Goal: Task Accomplishment & Management: Manage account settings

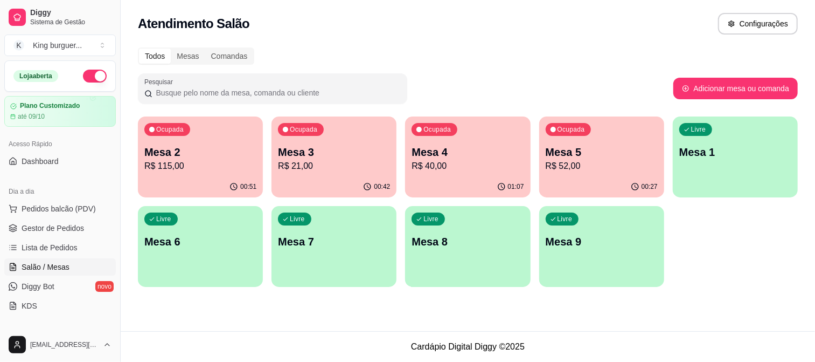
click at [565, 164] on p "R$ 52,00" at bounding box center [602, 166] width 112 height 13
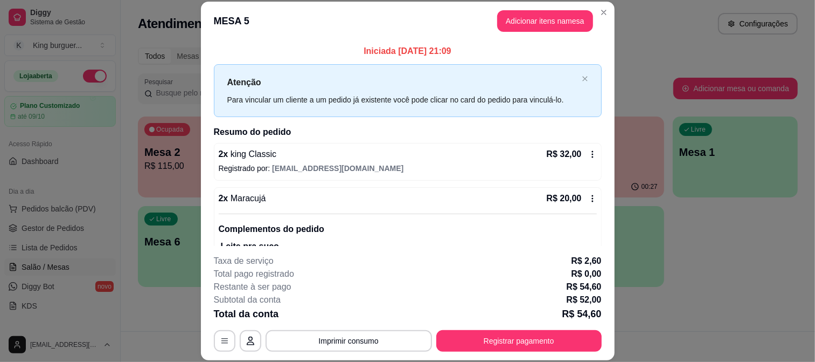
scroll to position [44, 0]
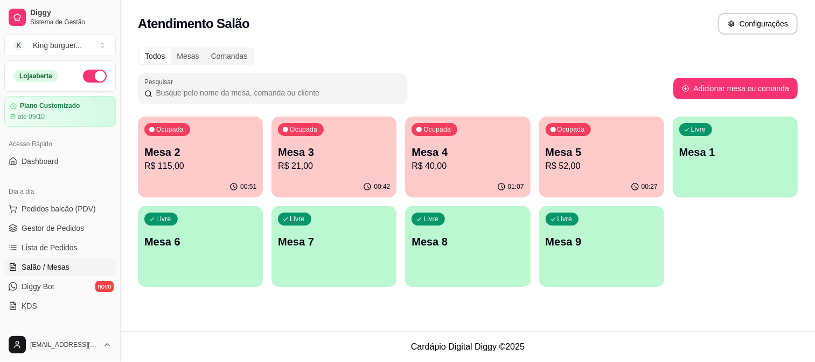
click at [183, 155] on p "Mesa 2" at bounding box center [200, 151] width 112 height 15
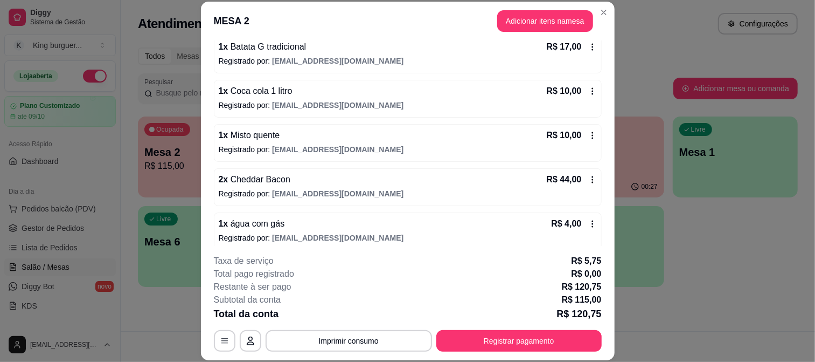
scroll to position [266, 0]
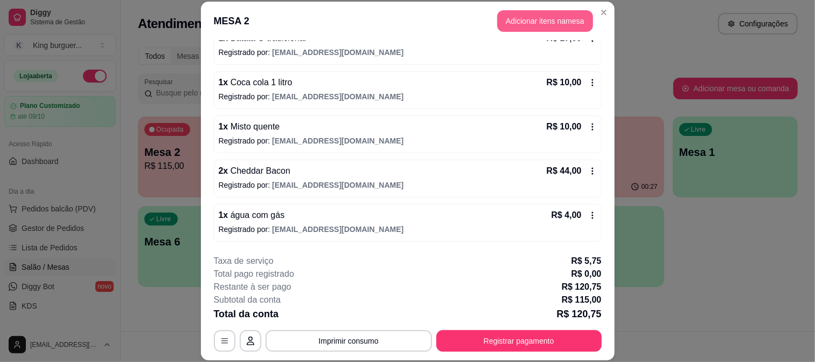
click at [553, 28] on button "Adicionar itens na mesa" at bounding box center [545, 21] width 96 height 22
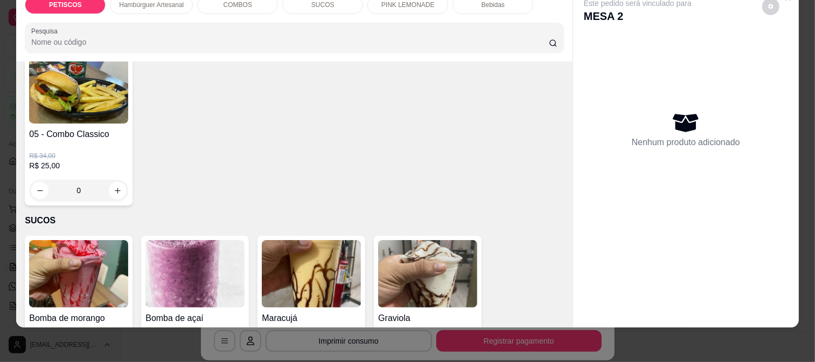
scroll to position [1437, 0]
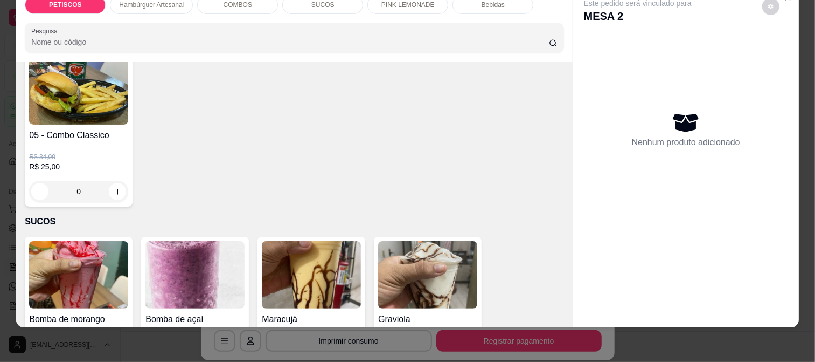
click at [307, 241] on img at bounding box center [311, 274] width 99 height 67
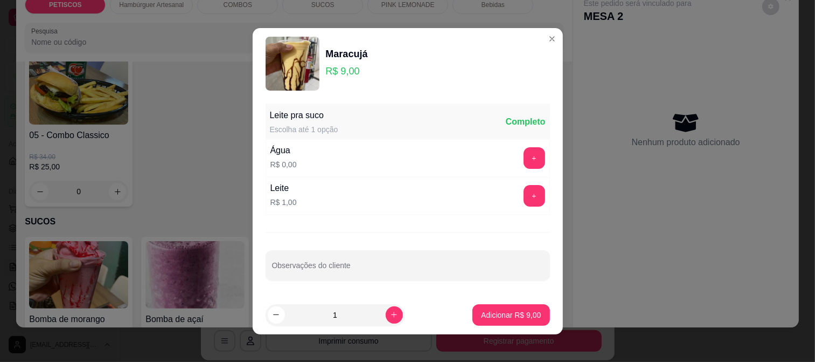
click at [531, 197] on div "+" at bounding box center [535, 196] width 30 height 22
click at [524, 195] on button "+" at bounding box center [534, 195] width 21 height 21
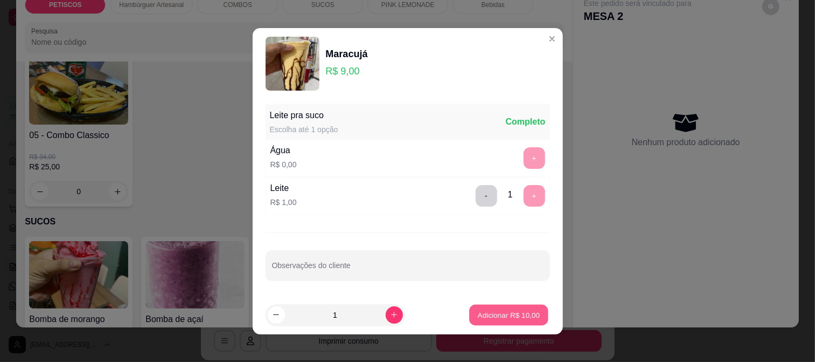
click at [507, 314] on p "Adicionar R$ 10,00" at bounding box center [509, 314] width 63 height 10
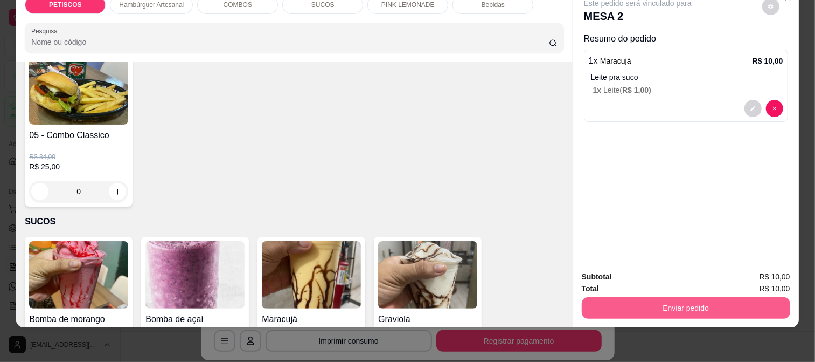
click at [606, 307] on button "Enviar pedido" at bounding box center [686, 308] width 209 height 22
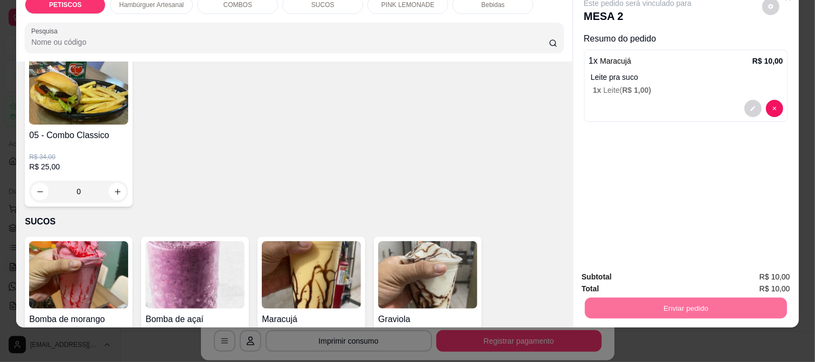
click at [674, 268] on button "Registrar cliente" at bounding box center [690, 272] width 71 height 20
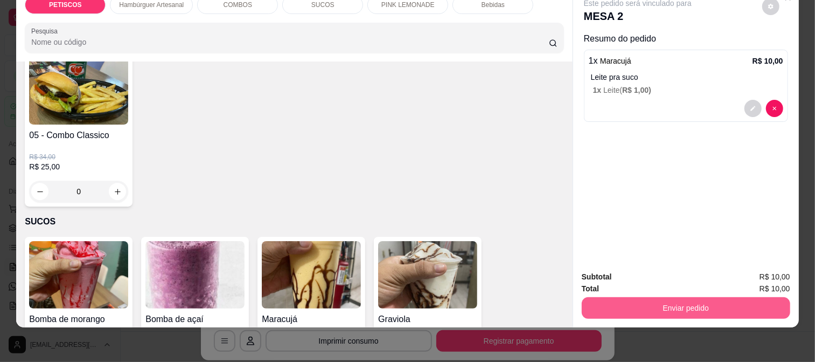
click at [633, 297] on button "Enviar pedido" at bounding box center [686, 308] width 209 height 22
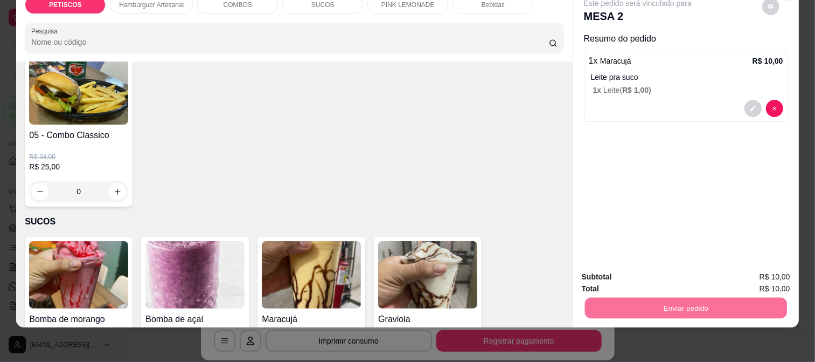
click at [759, 267] on button "Enviar pedido" at bounding box center [762, 272] width 61 height 20
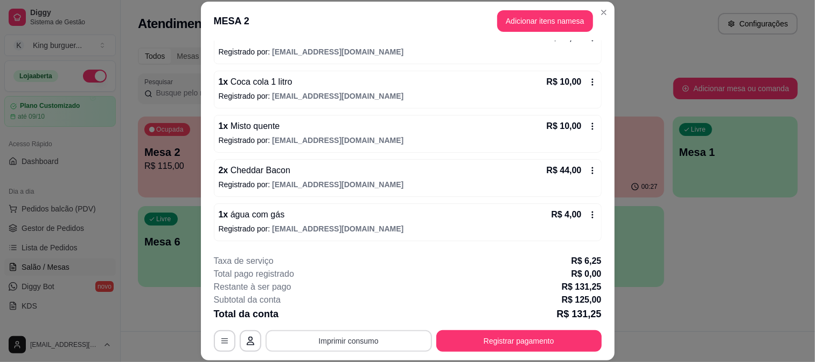
click at [362, 341] on button "Imprimir consumo" at bounding box center [349, 341] width 167 height 22
click at [363, 316] on button "IMPRESSORA" at bounding box center [348, 315] width 78 height 17
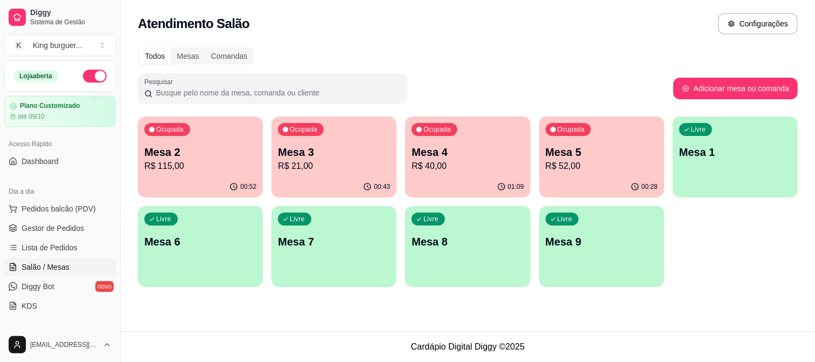
click at [448, 162] on p "R$ 40,00" at bounding box center [468, 166] width 112 height 13
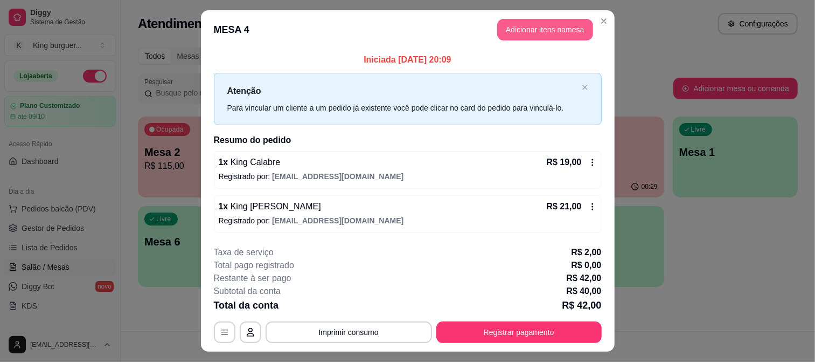
click at [523, 30] on button "Adicionar itens na mesa" at bounding box center [545, 30] width 96 height 22
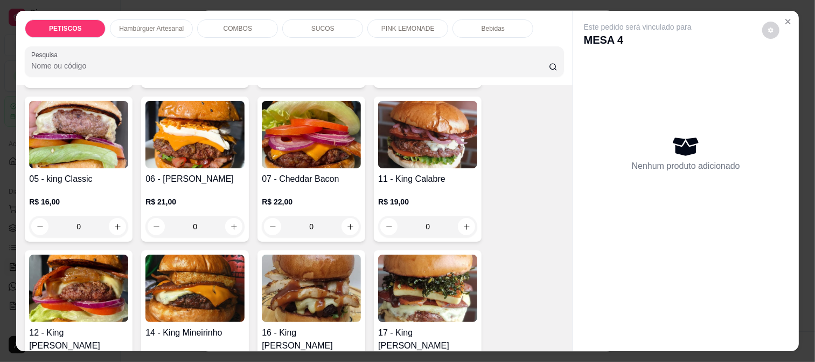
scroll to position [599, 0]
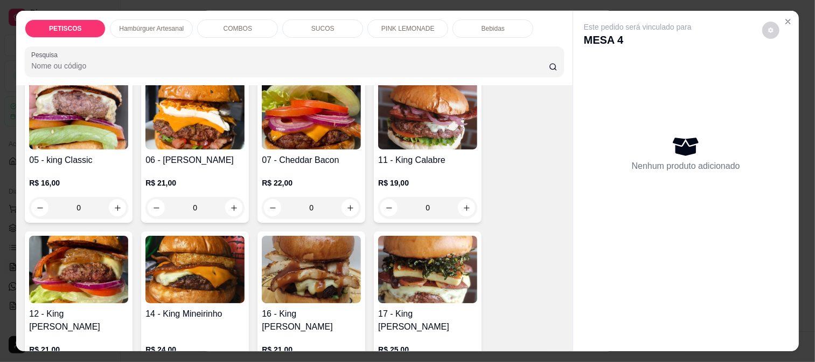
click at [79, 260] on img at bounding box center [78, 269] width 99 height 67
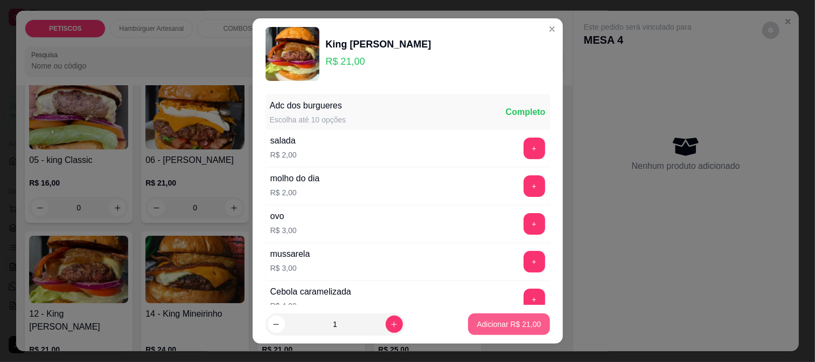
click at [489, 326] on p "Adicionar R$ 21,00" at bounding box center [509, 324] width 64 height 11
type input "1"
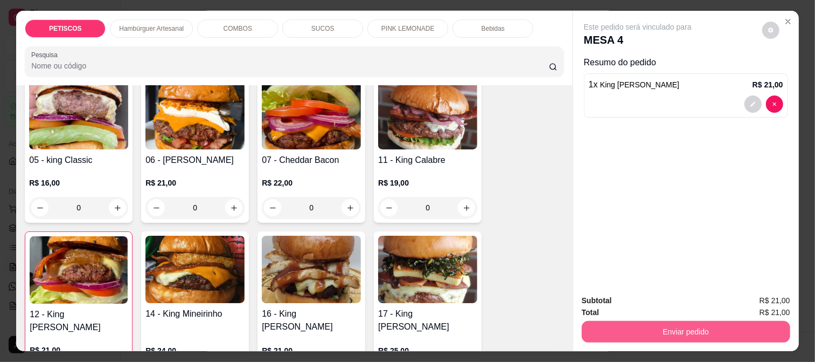
click at [622, 330] on button "Enviar pedido" at bounding box center [686, 332] width 209 height 22
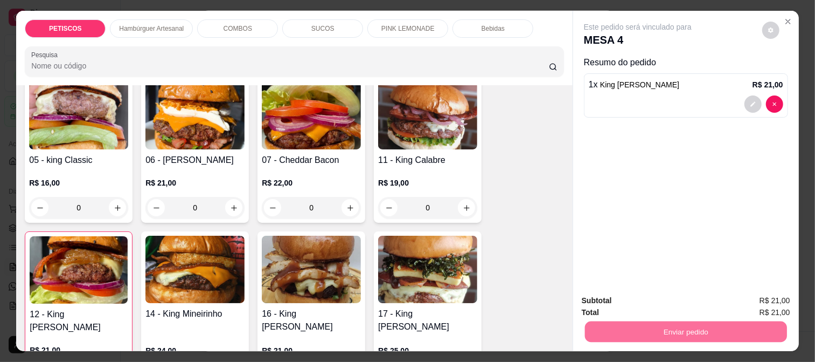
click at [667, 300] on button "Registrar cliente" at bounding box center [690, 300] width 71 height 20
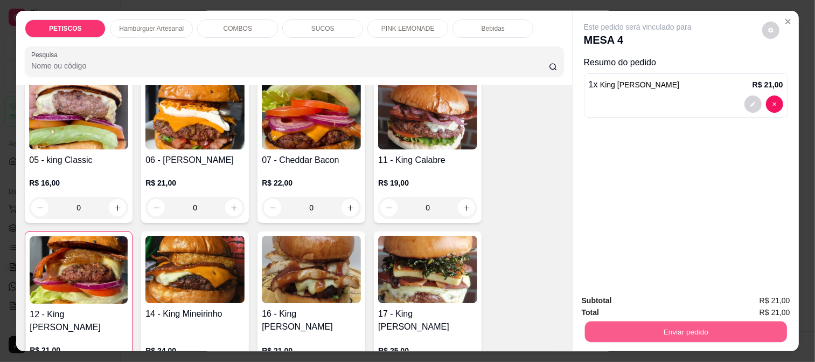
click at [638, 326] on button "Enviar pedido" at bounding box center [686, 331] width 202 height 21
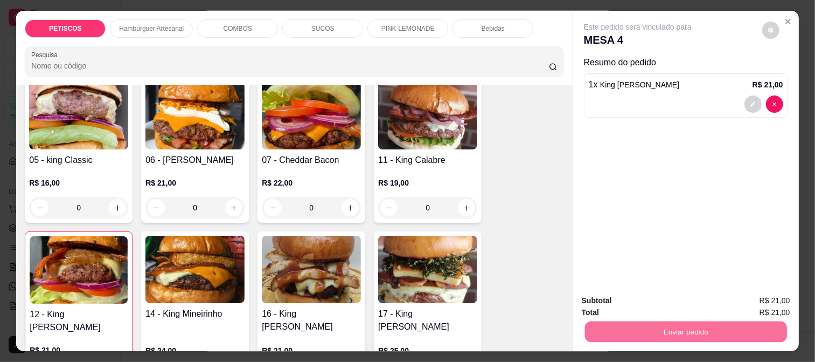
click at [750, 297] on button "Enviar pedido" at bounding box center [762, 300] width 61 height 20
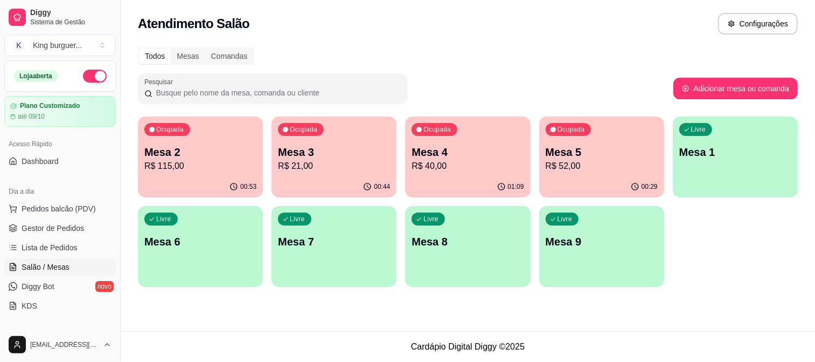
click at [344, 158] on div "Mesa 3 R$ 21,00" at bounding box center [334, 158] width 112 height 28
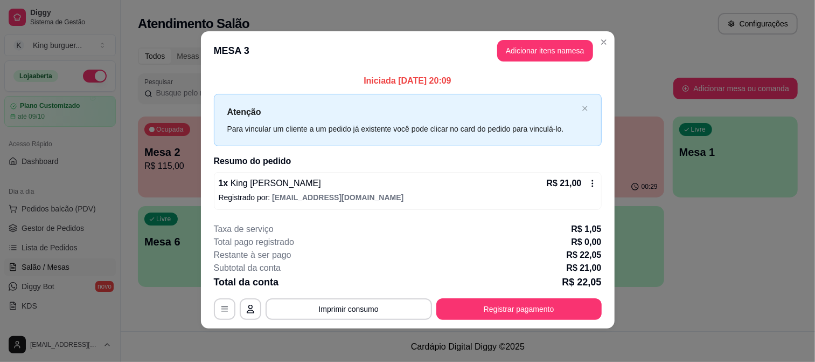
scroll to position [2, 0]
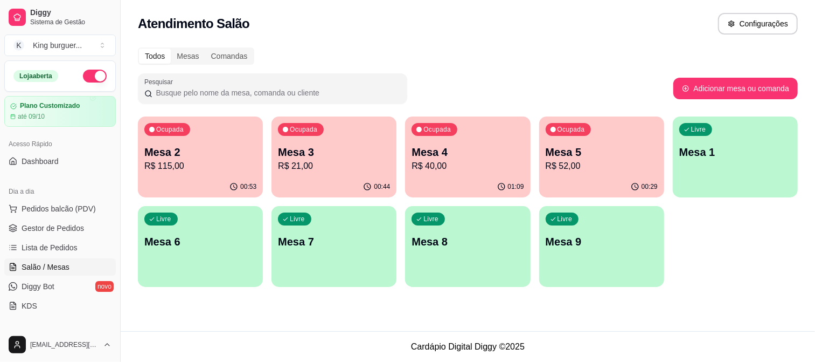
click at [305, 156] on p "Mesa 3" at bounding box center [334, 151] width 112 height 15
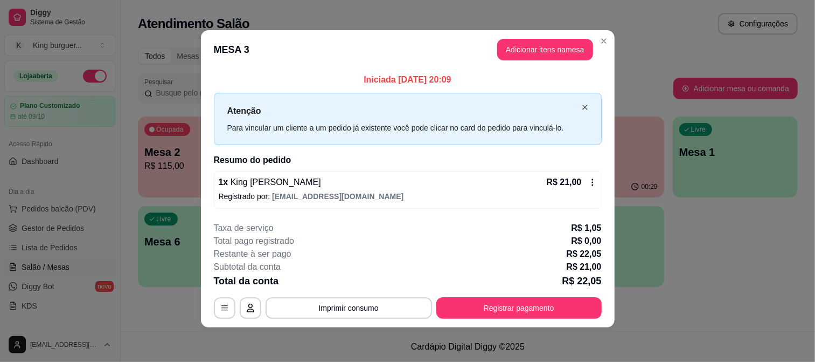
click at [582, 106] on icon "close" at bounding box center [585, 107] width 6 height 6
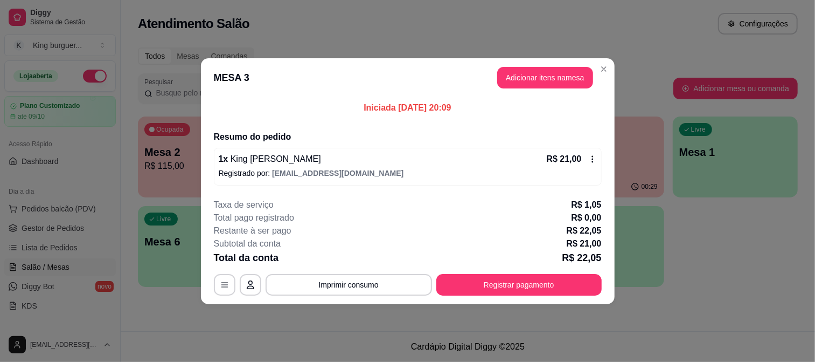
scroll to position [0, 0]
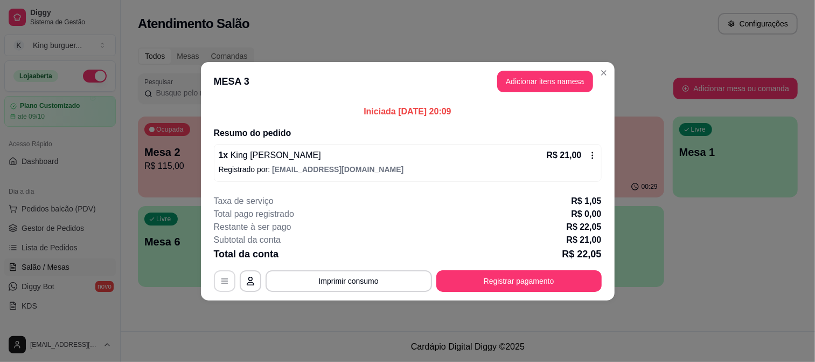
click at [225, 279] on icon "button" at bounding box center [224, 280] width 9 height 9
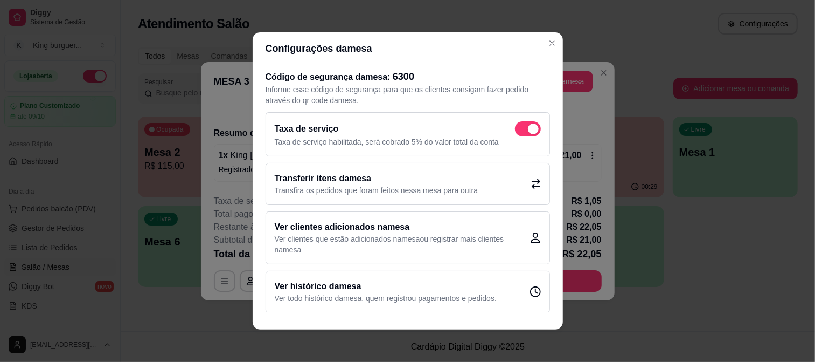
scroll to position [5, 0]
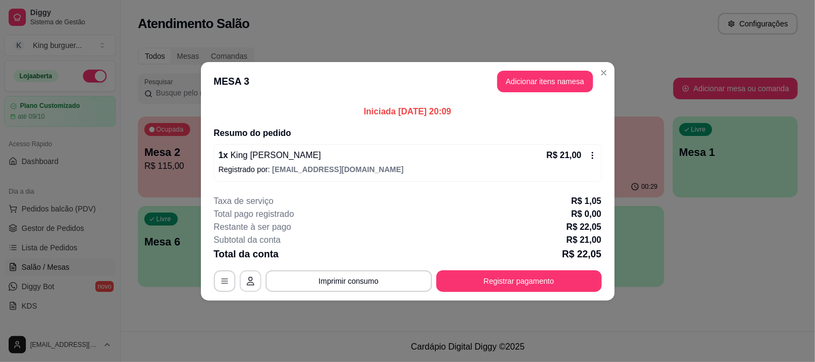
click at [257, 278] on button "button" at bounding box center [251, 281] width 22 height 22
click at [595, 153] on icon at bounding box center [593, 155] width 9 height 9
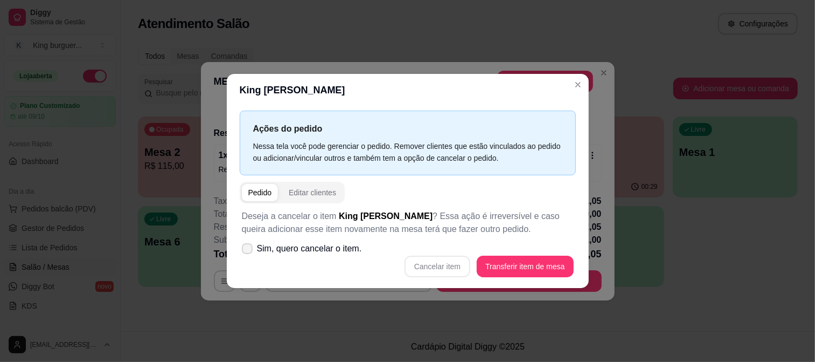
click at [311, 245] on span "Sim, quero cancelar o item." at bounding box center [309, 248] width 105 height 13
click at [248, 250] on input "Sim, quero cancelar o item." at bounding box center [244, 253] width 7 height 7
checkbox input "true"
click at [459, 265] on button "Cancelar item" at bounding box center [438, 266] width 66 height 22
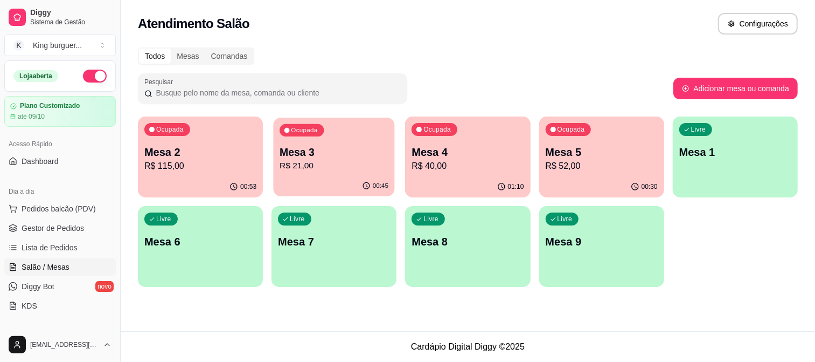
click at [303, 160] on p "R$ 21,00" at bounding box center [334, 166] width 109 height 12
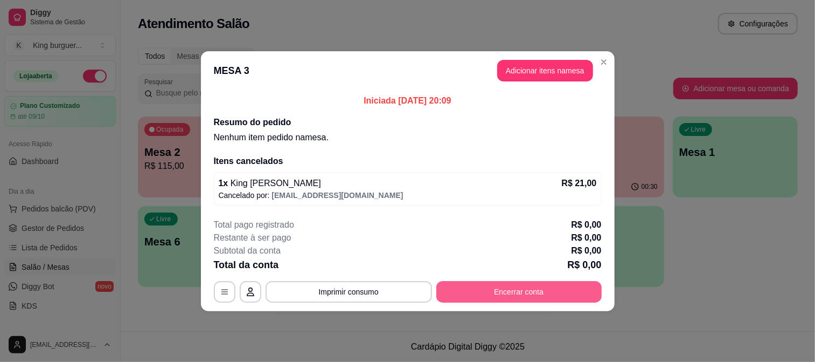
click at [514, 287] on button "Encerrar conta" at bounding box center [519, 292] width 165 height 22
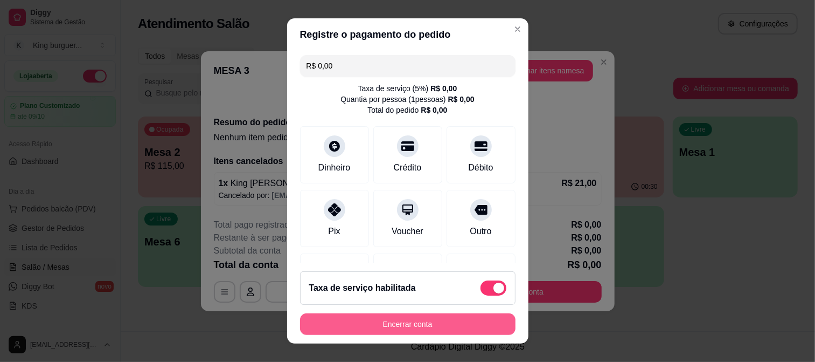
click at [439, 322] on button "Encerrar conta" at bounding box center [408, 324] width 216 height 22
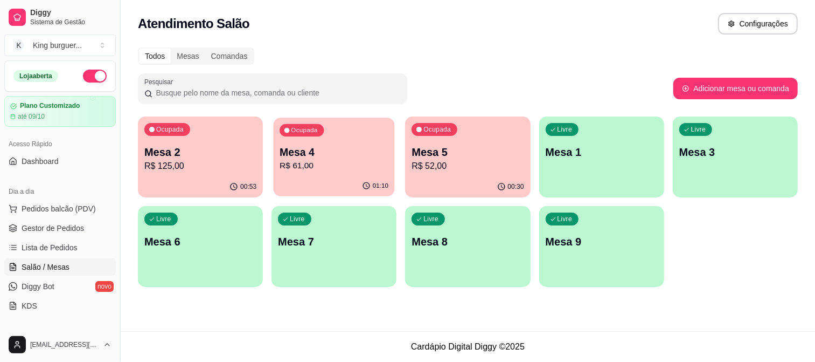
click at [348, 149] on p "Mesa 4" at bounding box center [334, 152] width 109 height 15
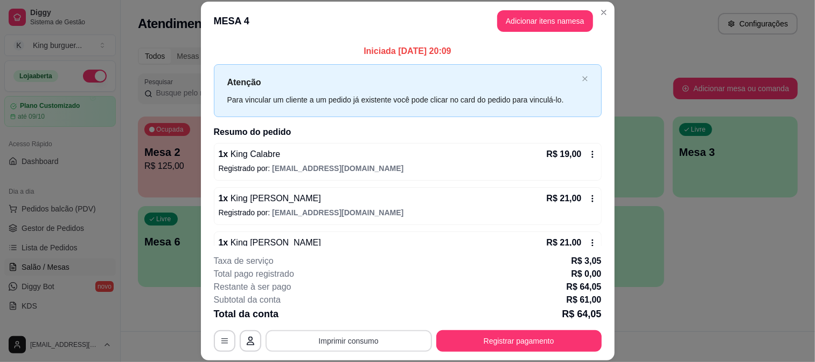
click at [359, 341] on button "Imprimir consumo" at bounding box center [349, 341] width 167 height 22
click at [353, 313] on button "IMPRESSORA" at bounding box center [348, 315] width 78 height 17
click at [470, 341] on button "Registrar pagamento" at bounding box center [519, 341] width 165 height 22
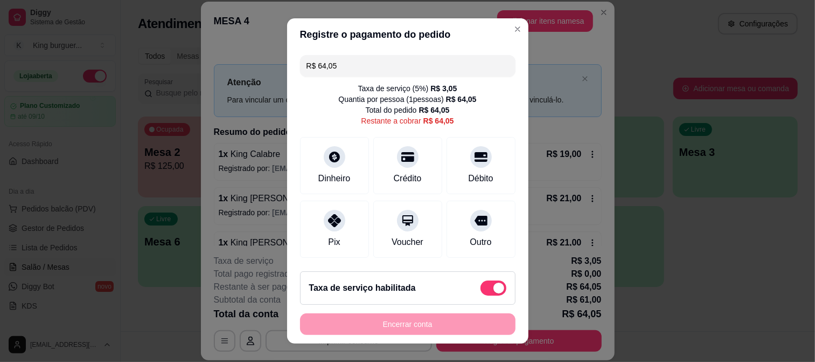
click at [481, 289] on span at bounding box center [494, 287] width 26 height 15
click at [480, 290] on input "checkbox" at bounding box center [483, 293] width 7 height 7
checkbox input "true"
type input "R$ 61,00"
checkbox input "false"
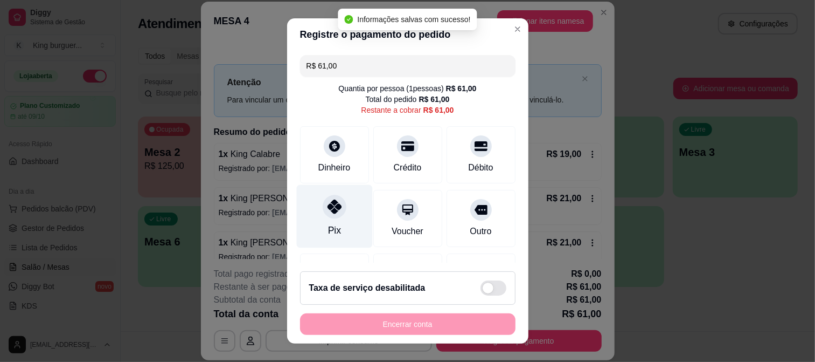
click at [336, 205] on div at bounding box center [335, 207] width 24 height 24
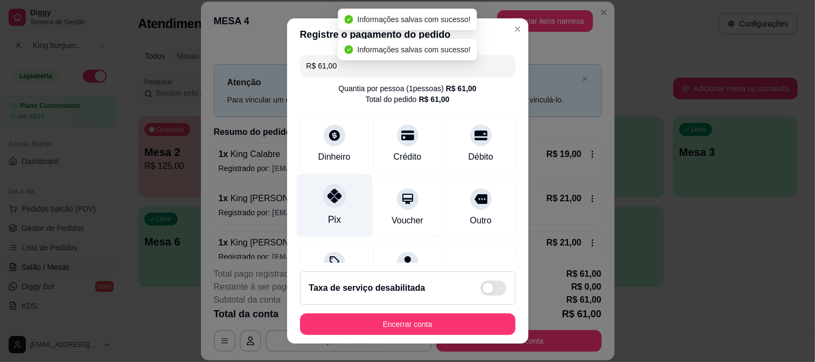
type input "R$ 0,00"
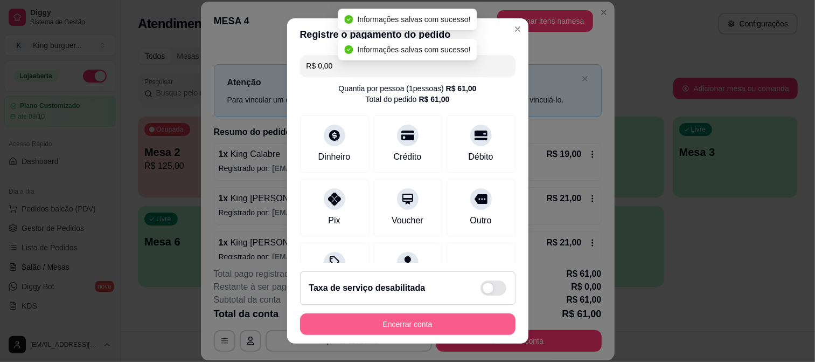
click at [405, 327] on button "Encerrar conta" at bounding box center [408, 324] width 216 height 22
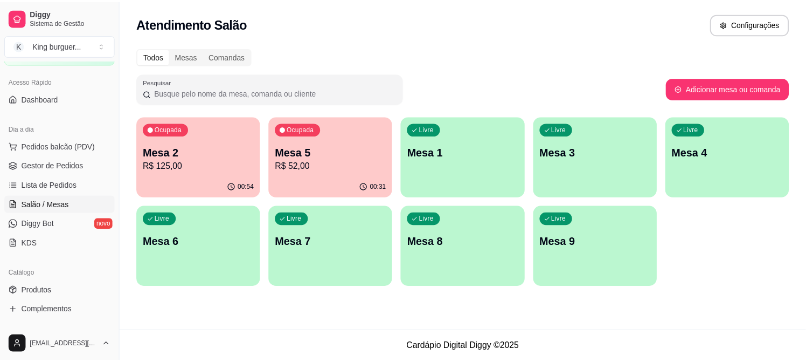
scroll to position [120, 0]
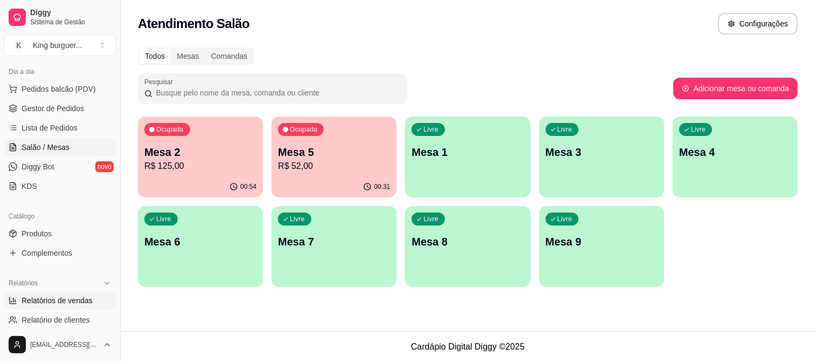
click at [66, 302] on span "Relatórios de vendas" at bounding box center [57, 300] width 71 height 11
select select "ALL"
select select "0"
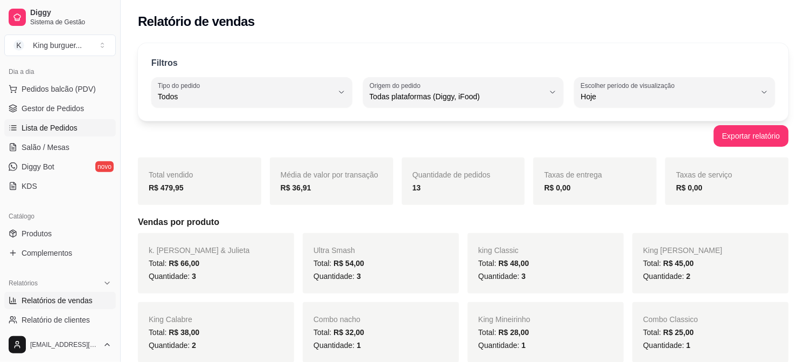
click at [68, 123] on span "Lista de Pedidos" at bounding box center [50, 127] width 56 height 11
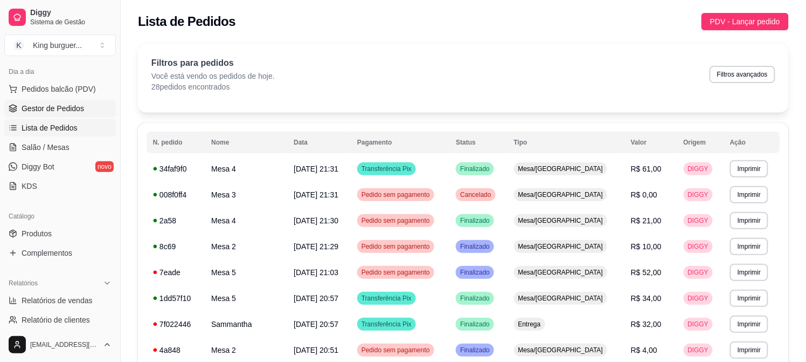
click at [70, 106] on span "Gestor de Pedidos" at bounding box center [53, 108] width 63 height 11
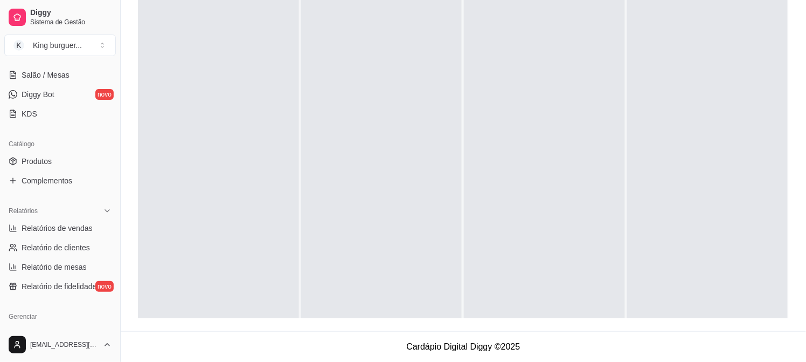
scroll to position [299, 0]
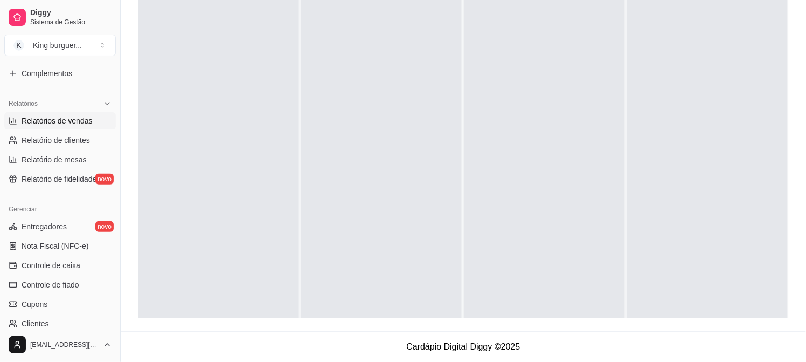
click at [78, 116] on span "Relatórios de vendas" at bounding box center [57, 120] width 71 height 11
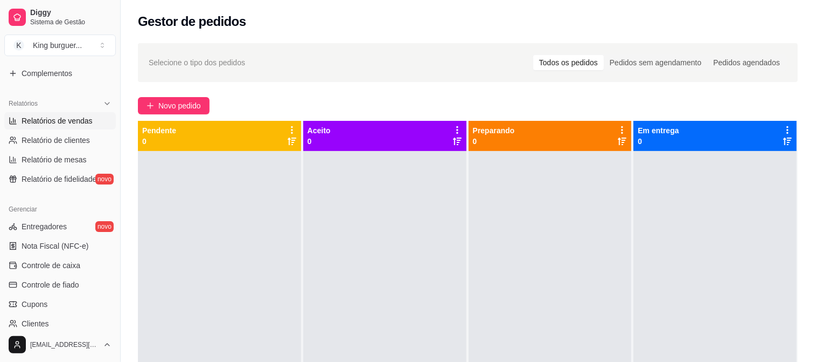
select select "ALL"
select select "0"
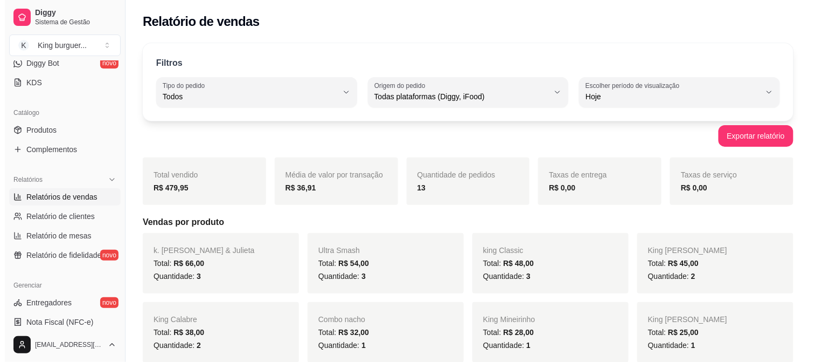
scroll to position [120, 0]
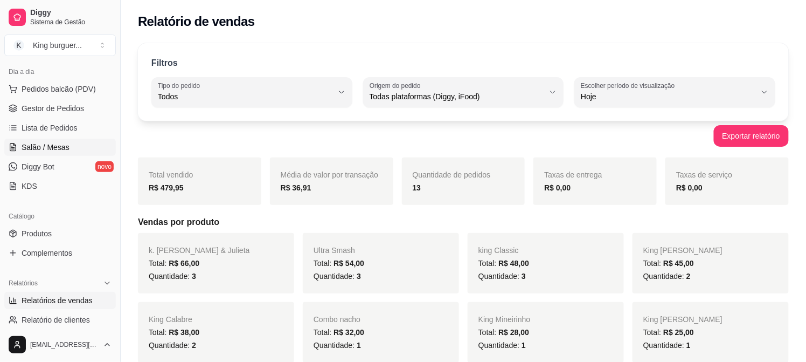
click at [68, 144] on link "Salão / Mesas" at bounding box center [60, 147] width 112 height 17
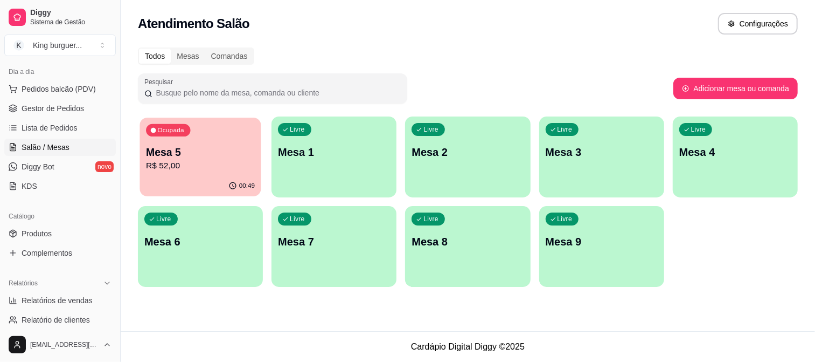
click at [175, 160] on p "R$ 52,00" at bounding box center [200, 166] width 109 height 12
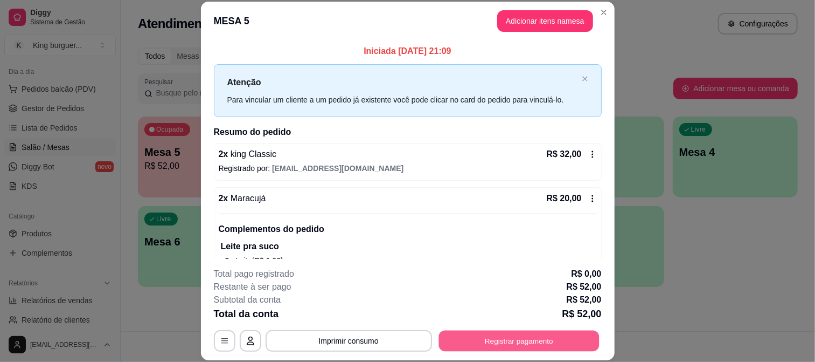
click at [503, 342] on button "Registrar pagamento" at bounding box center [519, 340] width 161 height 21
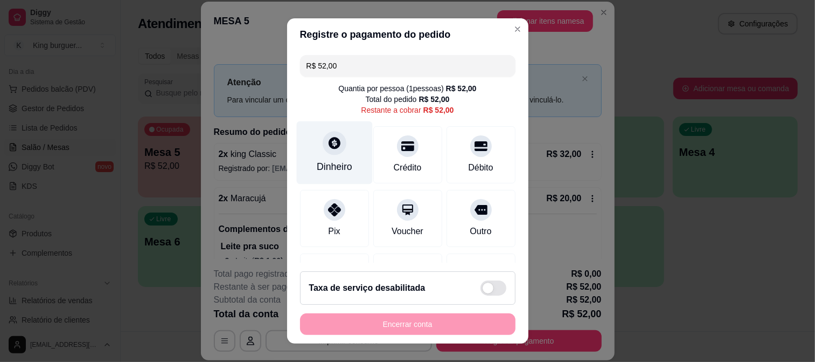
click at [337, 144] on div at bounding box center [335, 143] width 24 height 24
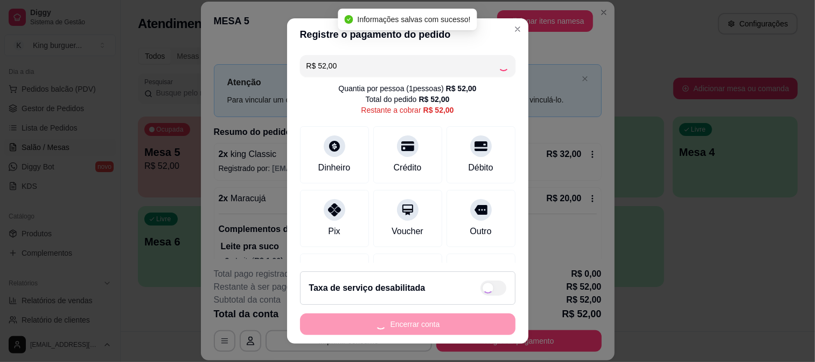
type input "R$ 0,00"
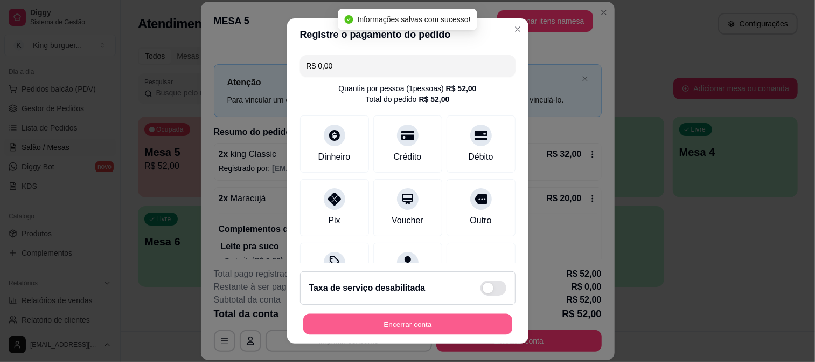
click at [437, 325] on button "Encerrar conta" at bounding box center [407, 324] width 209 height 21
